Goal: Navigation & Orientation: Find specific page/section

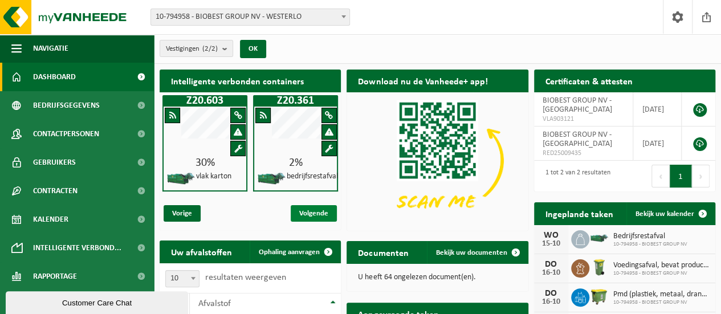
click at [304, 214] on span "Volgende" at bounding box center [314, 213] width 46 height 17
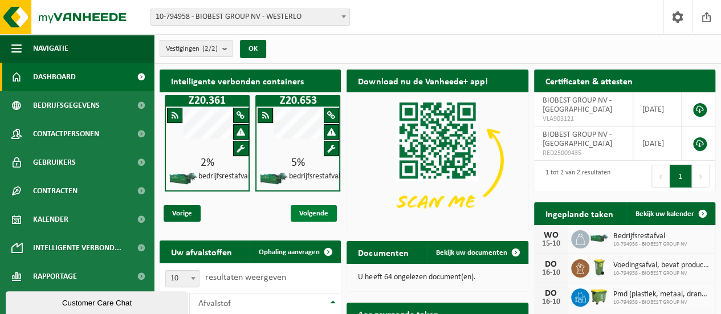
scroll to position [0, 91]
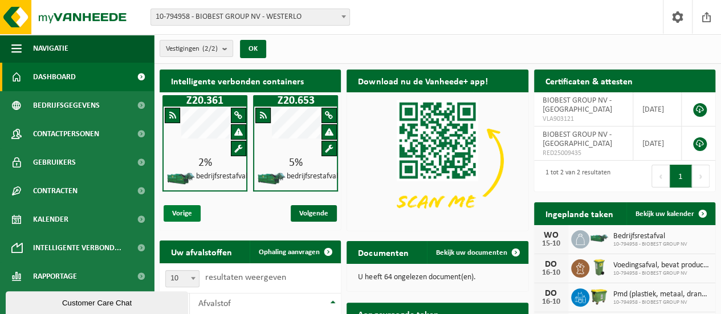
click at [190, 213] on span "Vorige" at bounding box center [182, 213] width 37 height 17
click at [189, 211] on span "Vorige" at bounding box center [182, 213] width 37 height 17
click at [318, 208] on span "Volgende" at bounding box center [314, 213] width 46 height 17
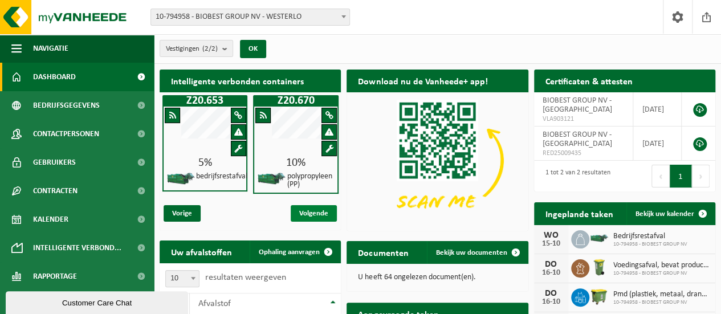
scroll to position [0, 181]
click at [637, 245] on span "10-794958 - BIOBEST GROUP NV" at bounding box center [651, 244] width 74 height 7
click at [331, 209] on span "Volgende" at bounding box center [314, 213] width 46 height 17
click at [195, 210] on span "Vorige" at bounding box center [182, 213] width 37 height 17
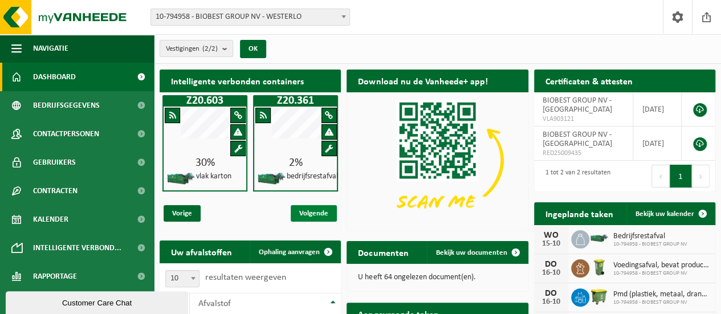
scroll to position [0, 0]
click at [307, 212] on span "Volgende" at bounding box center [314, 213] width 46 height 17
